Goal: Information Seeking & Learning: Learn about a topic

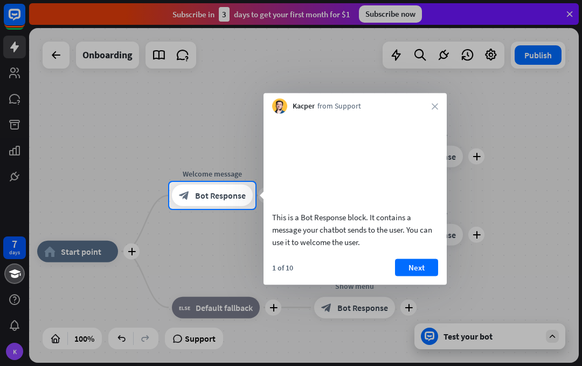
click at [437, 103] on icon "close" at bounding box center [435, 106] width 6 height 6
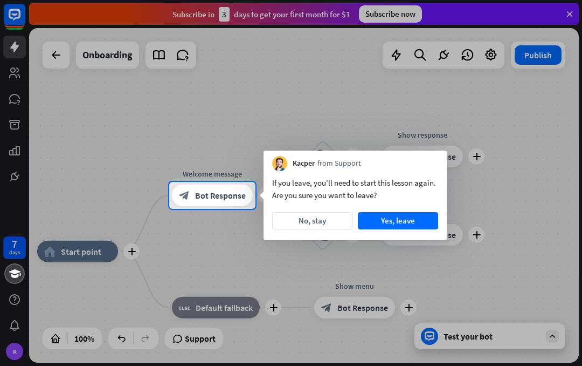
click at [218, 247] on div at bounding box center [291, 287] width 582 height 157
click at [413, 223] on button "Yes, leave" at bounding box center [398, 220] width 80 height 17
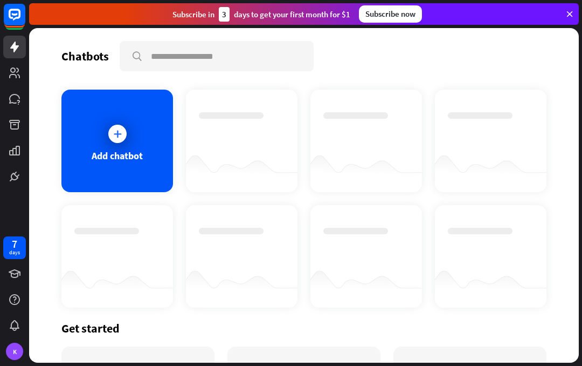
click at [114, 132] on icon at bounding box center [117, 133] width 11 height 11
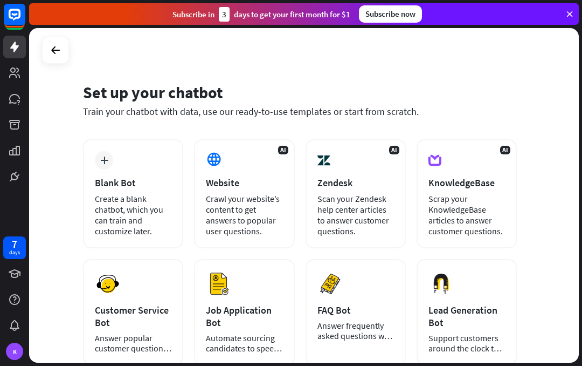
scroll to position [1, 0]
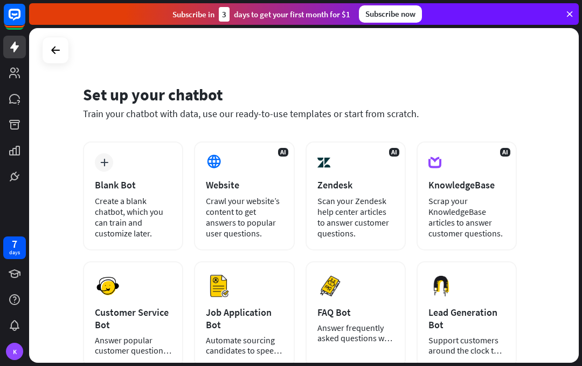
click at [495, 197] on div "Scrap your KnowledgeBase articles to answer customer questions." at bounding box center [467, 216] width 77 height 43
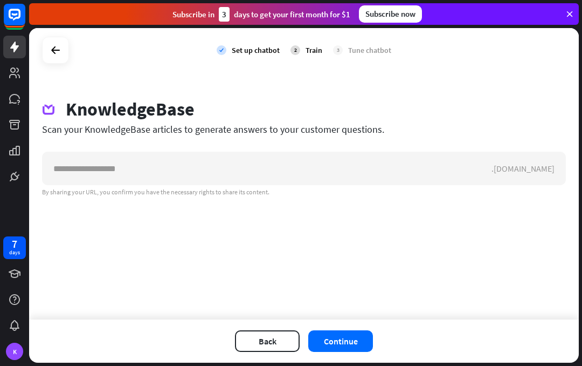
click at [299, 338] on button "Back" at bounding box center [267, 341] width 65 height 22
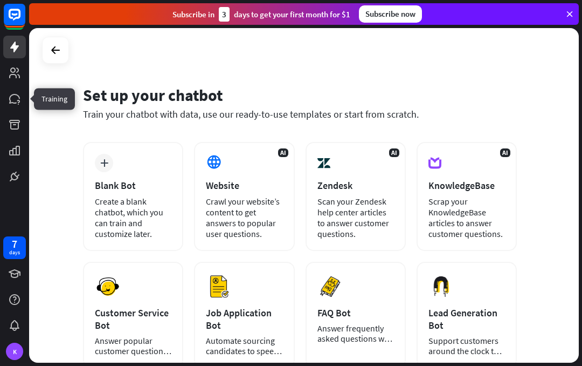
click at [0, 0] on icon at bounding box center [0, 0] width 0 height 0
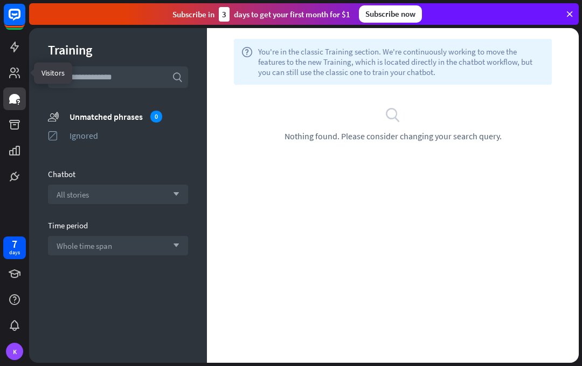
click at [0, 0] on icon at bounding box center [0, 0] width 0 height 0
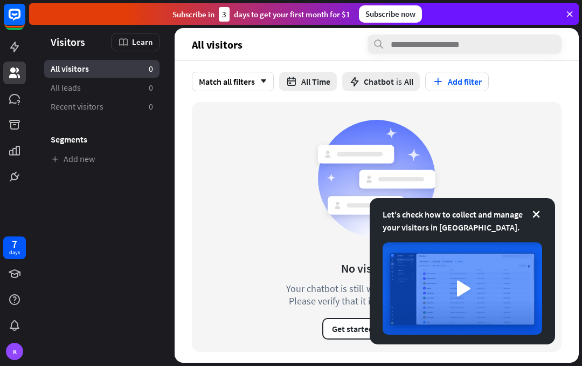
click at [536, 214] on icon at bounding box center [536, 214] width 11 height 11
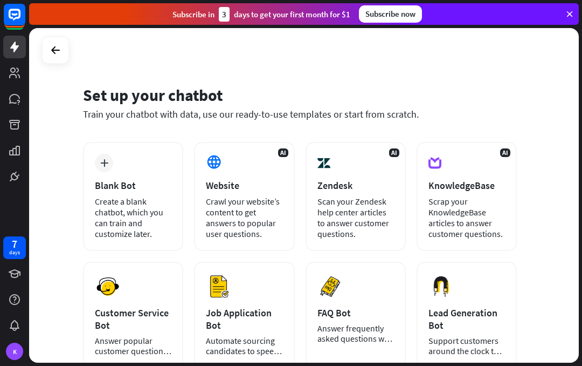
click at [574, 10] on icon at bounding box center [570, 14] width 10 height 10
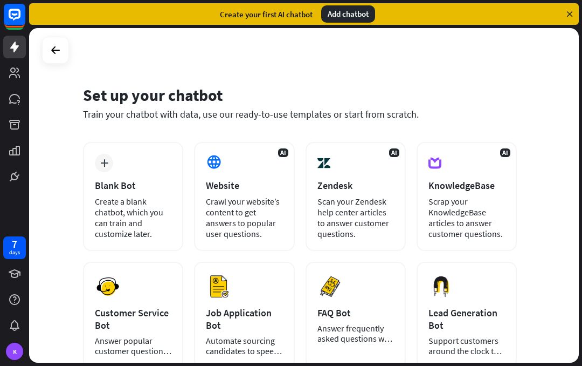
click at [566, 17] on icon at bounding box center [570, 14] width 10 height 10
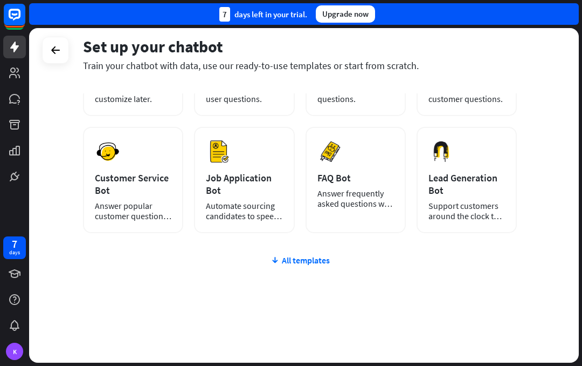
scroll to position [135, 0]
click at [289, 264] on div "All templates" at bounding box center [300, 260] width 434 height 11
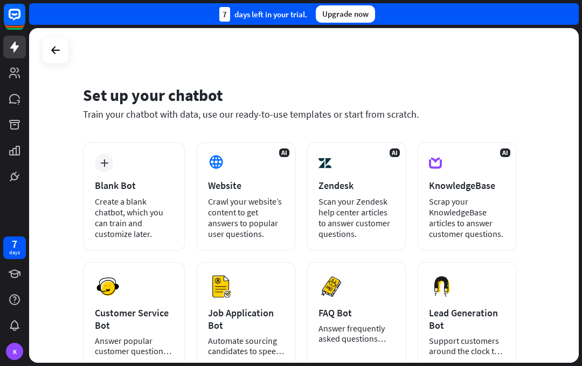
scroll to position [0, 0]
